Goal: Information Seeking & Learning: Learn about a topic

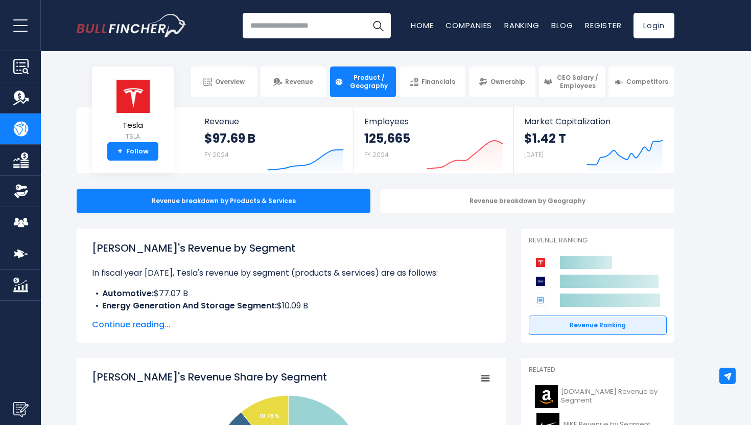
click at [431, 56] on body "Overview Revenue Product / Geography" at bounding box center [375, 212] width 751 height 425
click at [681, 40] on div "Recent searches Trending searches Apple Overview Home Companies" at bounding box center [375, 25] width 613 height 51
click at [152, 28] on img "Go to homepage" at bounding box center [132, 26] width 110 height 24
